Goal: Information Seeking & Learning: Learn about a topic

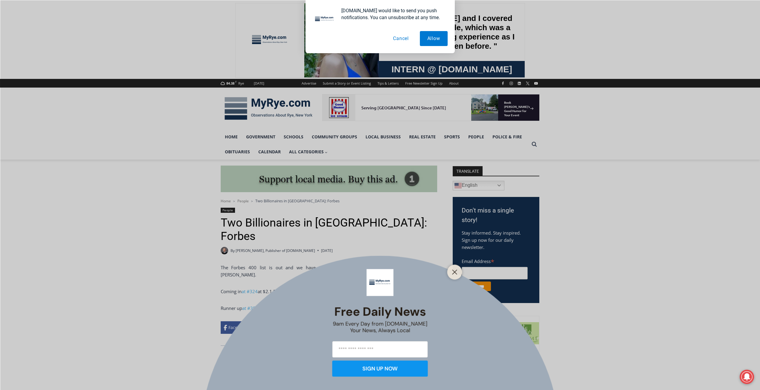
click at [403, 38] on button "Cancel" at bounding box center [400, 38] width 31 height 15
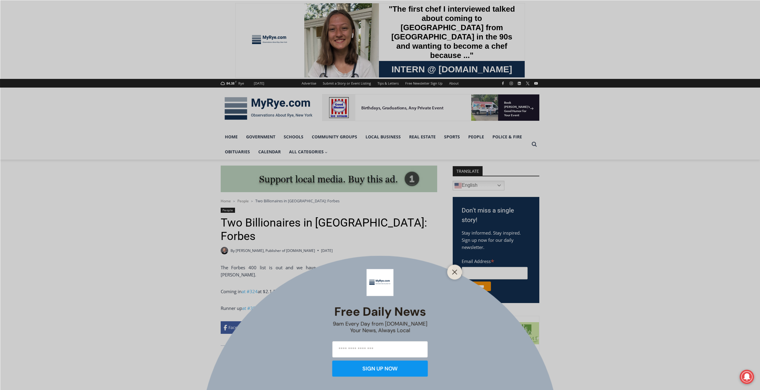
click at [452, 272] on icon "Close" at bounding box center [454, 271] width 5 height 5
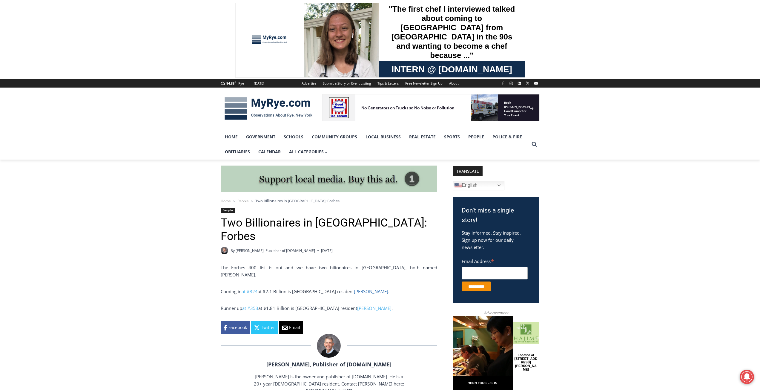
click at [359, 288] on link "David Gottesman" at bounding box center [371, 291] width 34 height 6
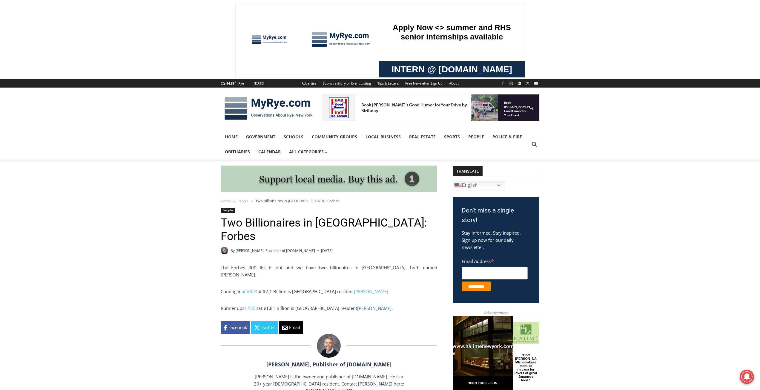
click at [362, 305] on link "David Einhorn" at bounding box center [374, 308] width 34 height 6
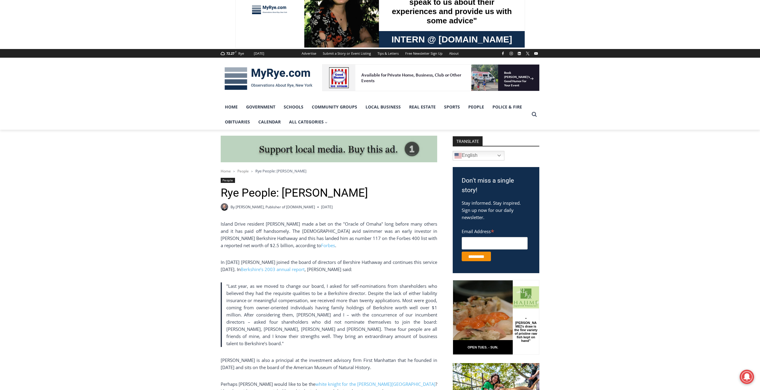
scroll to position [90, 0]
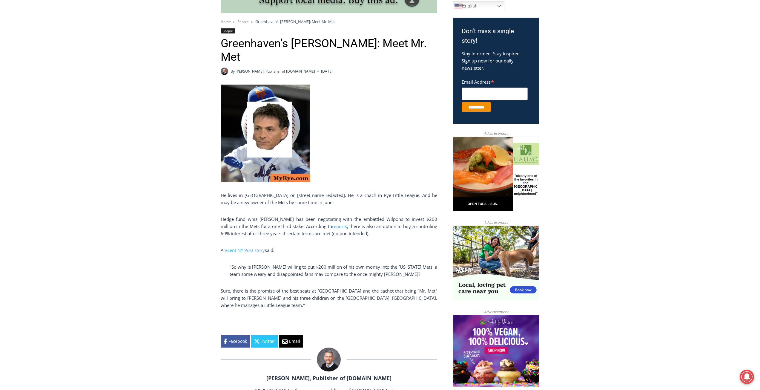
scroll to position [209, 0]
